Goal: Feedback & Contribution: Submit feedback/report problem

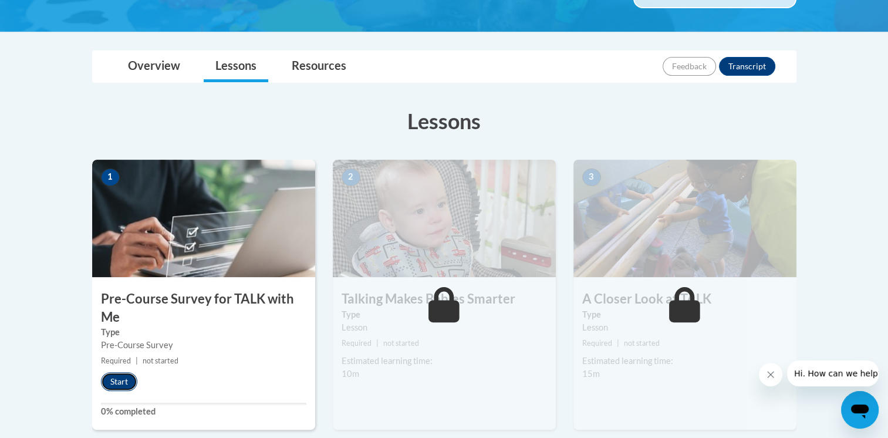
click at [127, 379] on button "Start" at bounding box center [119, 381] width 36 height 19
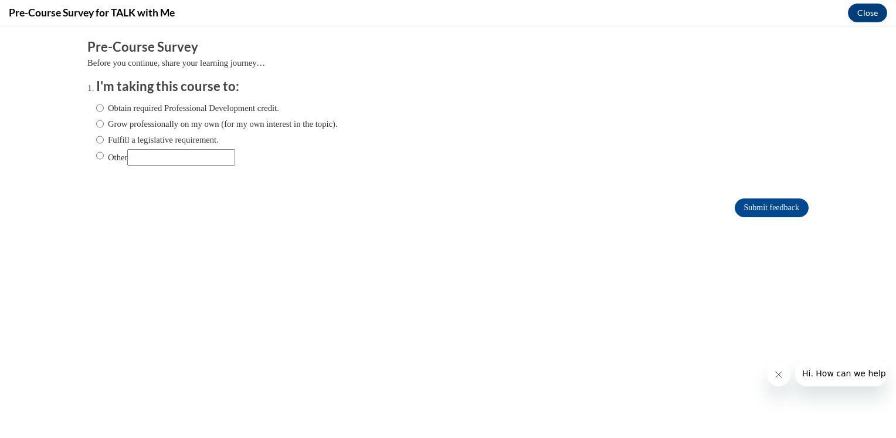
click at [174, 107] on label "Obtain required Professional Development credit." at bounding box center [187, 108] width 183 height 13
click at [104, 107] on input "Obtain required Professional Development credit." at bounding box center [100, 108] width 8 height 13
radio input "true"
click at [736, 205] on input "Submit feedback" at bounding box center [772, 207] width 74 height 19
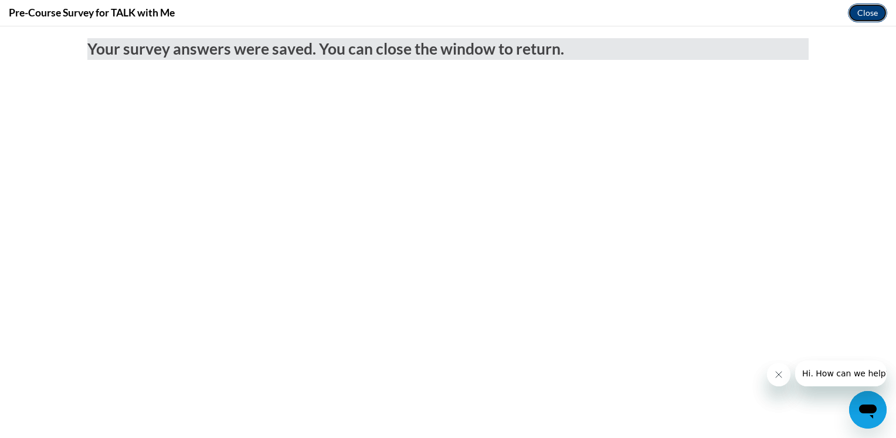
click at [862, 15] on button "Close" at bounding box center [867, 13] width 39 height 19
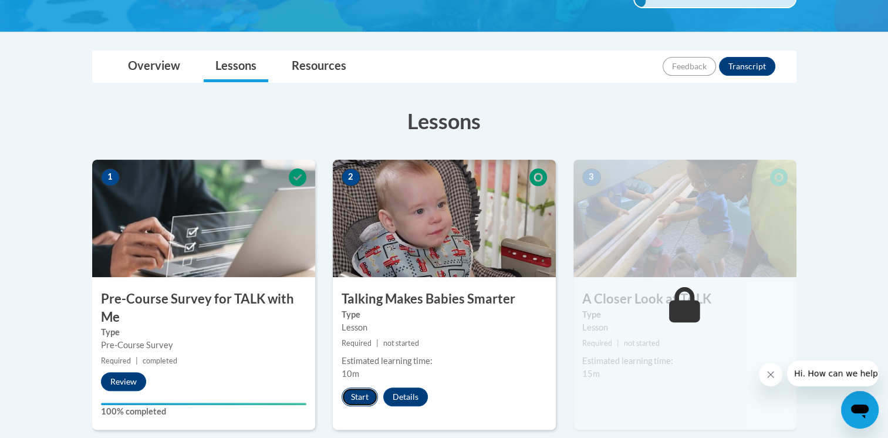
click at [367, 398] on button "Start" at bounding box center [359, 396] width 36 height 19
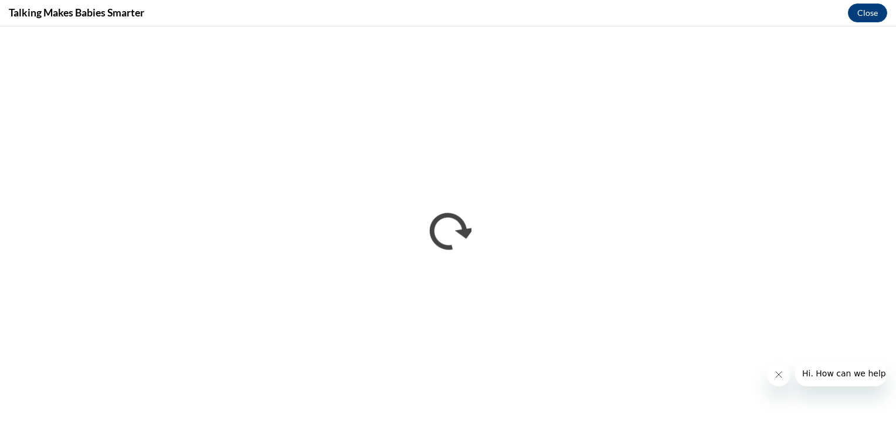
click at [780, 375] on icon "Close message from company" at bounding box center [778, 374] width 9 height 9
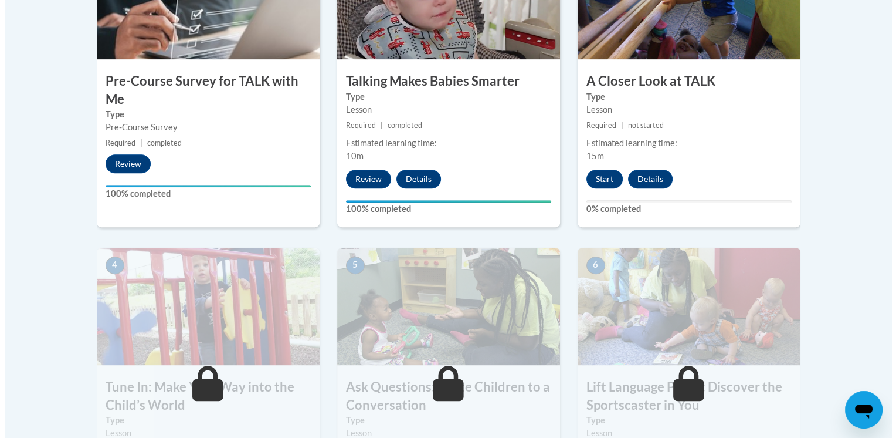
scroll to position [275, 0]
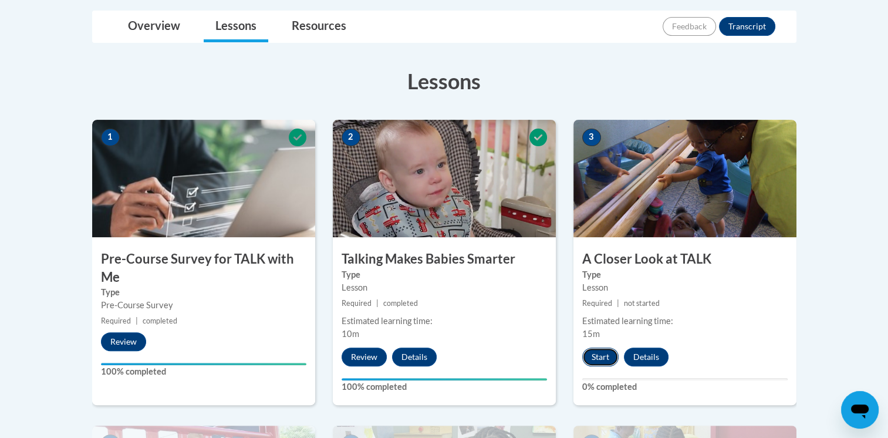
click at [594, 352] on button "Start" at bounding box center [600, 356] width 36 height 19
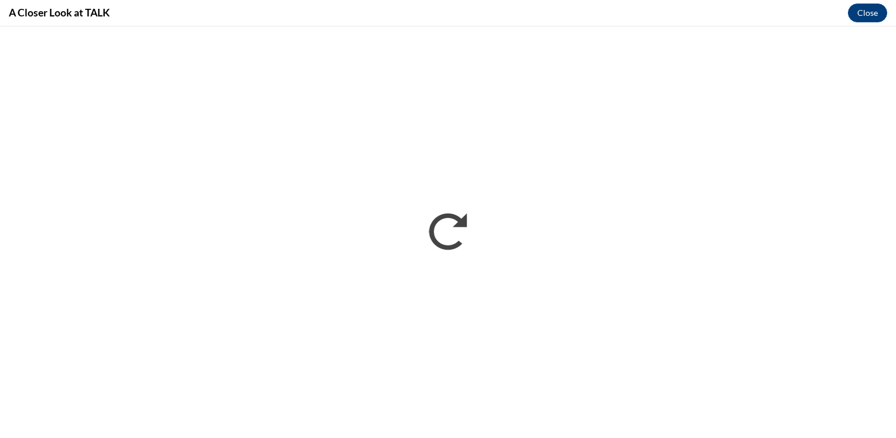
scroll to position [0, 0]
